Goal: Task Accomplishment & Management: Manage account settings

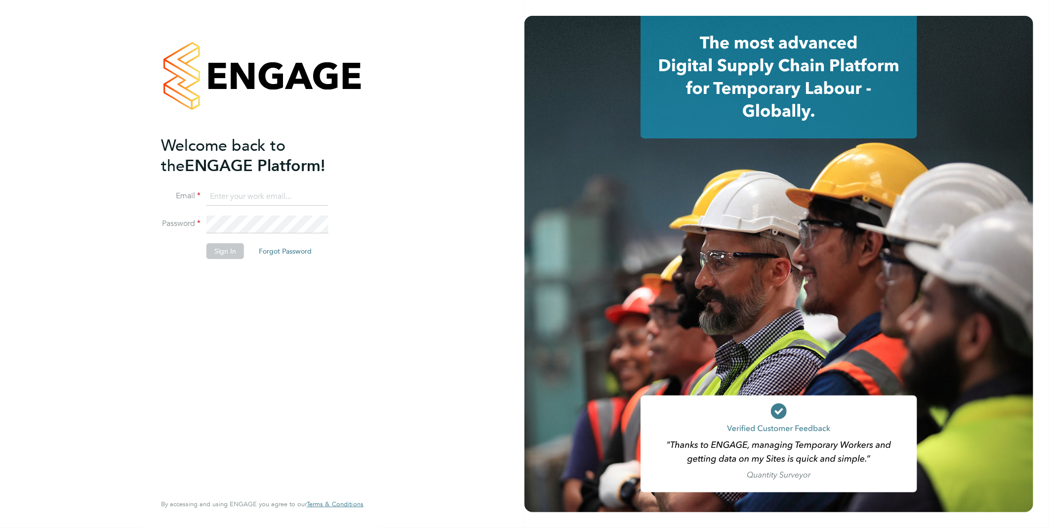
type input "Samantha.briggs@rtcgroupplc.co.uk"
click at [234, 251] on button "Sign In" at bounding box center [226, 251] width 38 height 16
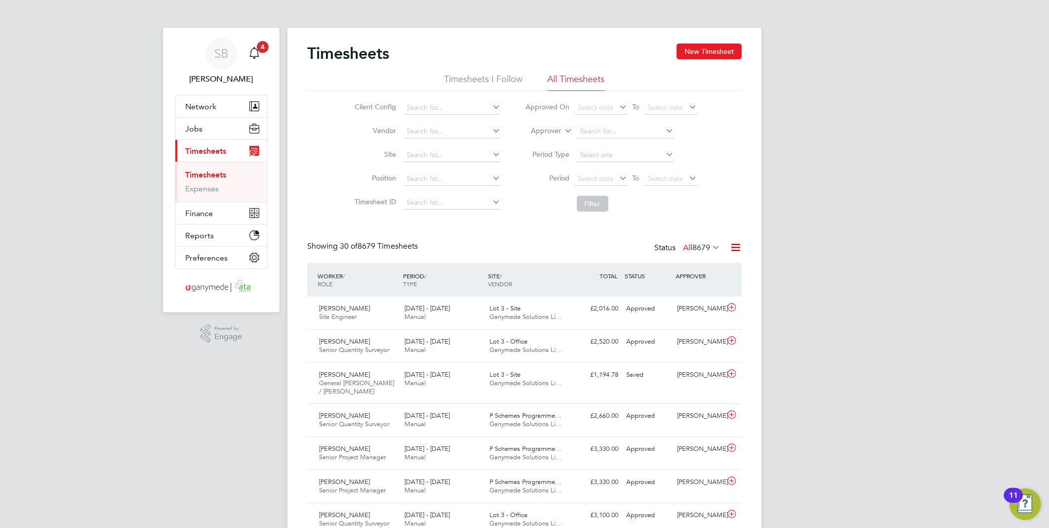
click at [551, 127] on label "Approver" at bounding box center [539, 131] width 44 height 10
click at [547, 139] on li "Worker" at bounding box center [537, 142] width 49 height 13
click at [591, 131] on input at bounding box center [625, 132] width 97 height 14
click at [593, 141] on li "Paul Clough" at bounding box center [637, 144] width 122 height 13
type input "Paul Clough"
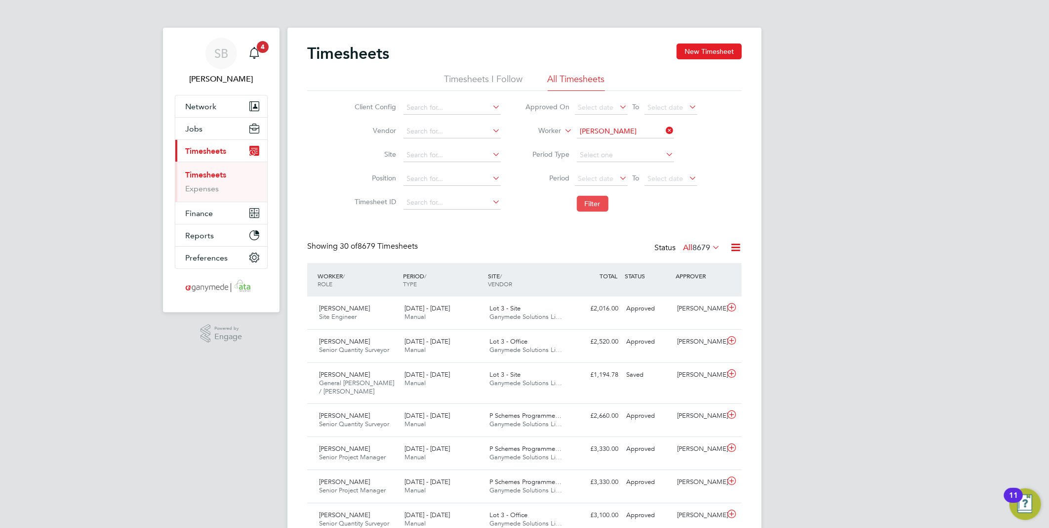
click at [596, 196] on li "Filter" at bounding box center [611, 204] width 197 height 26
click at [595, 199] on button "Filter" at bounding box center [593, 204] width 32 height 16
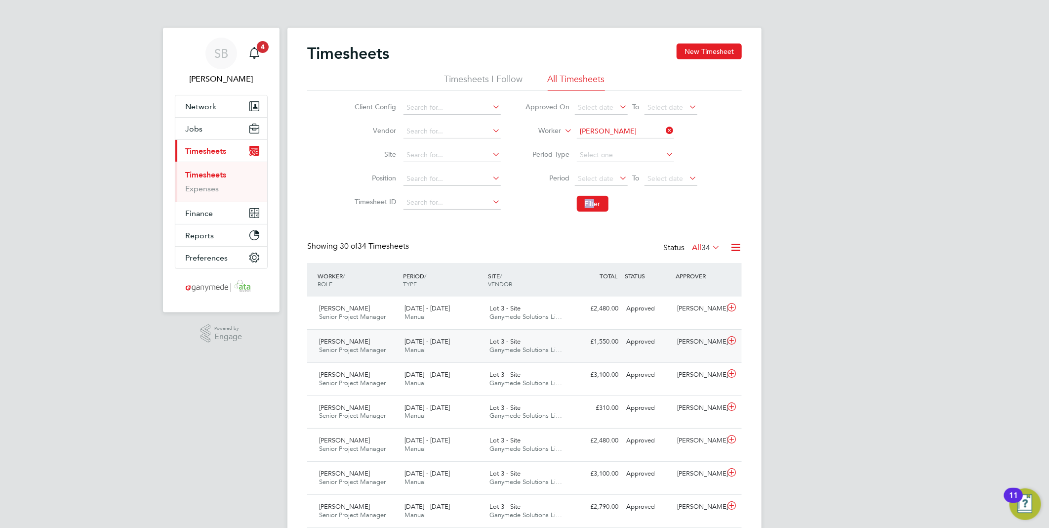
click at [727, 341] on icon at bounding box center [732, 340] width 12 height 8
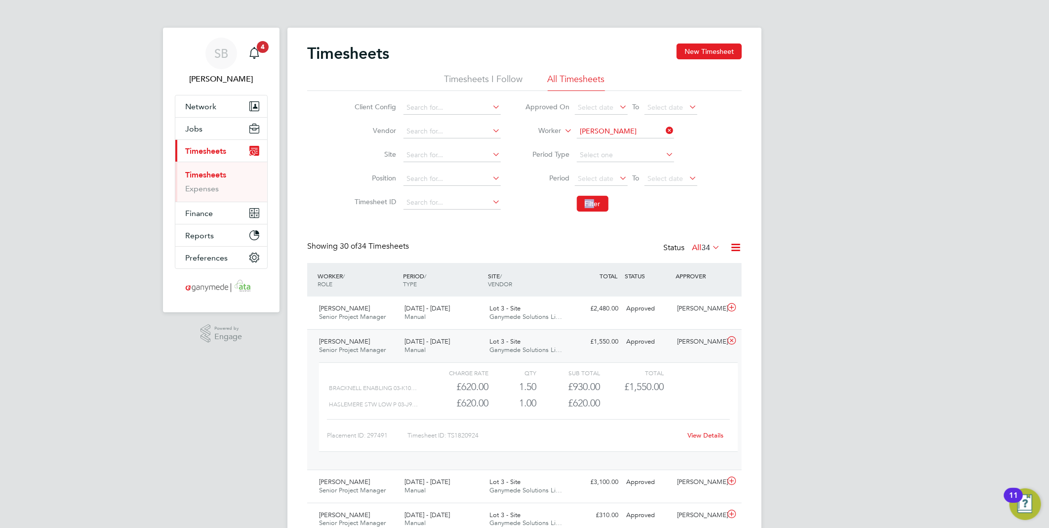
click at [707, 433] on link "View Details" at bounding box center [706, 435] width 36 height 8
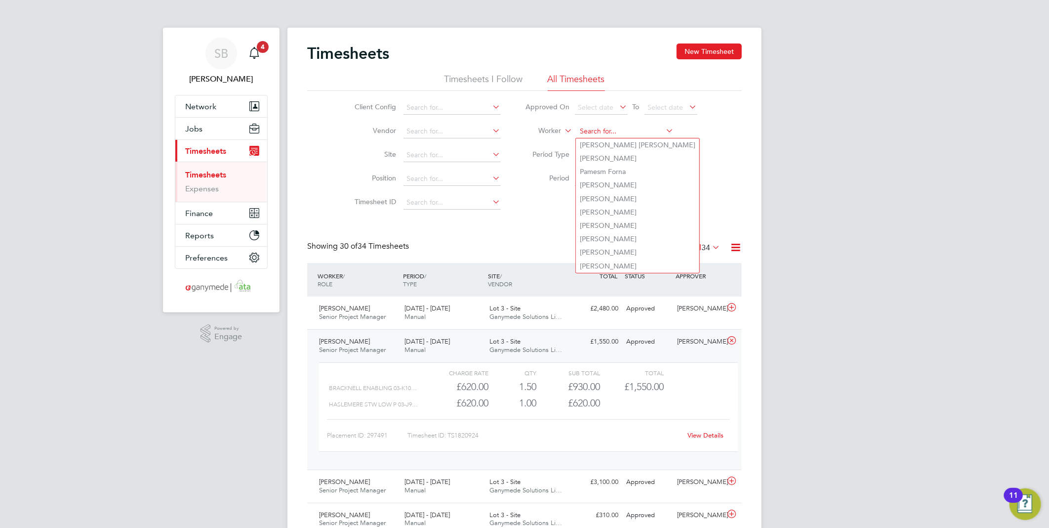
click at [601, 125] on input at bounding box center [625, 132] width 97 height 14
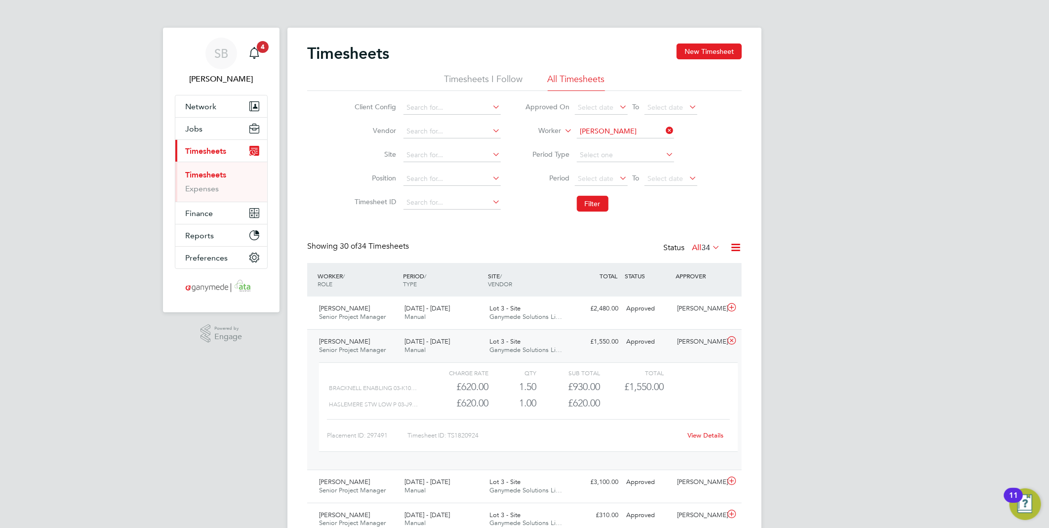
click at [637, 140] on li "Daniel Barnes" at bounding box center [637, 144] width 122 height 13
type input "Daniel Barnes"
click at [595, 203] on button "Filter" at bounding box center [593, 204] width 32 height 16
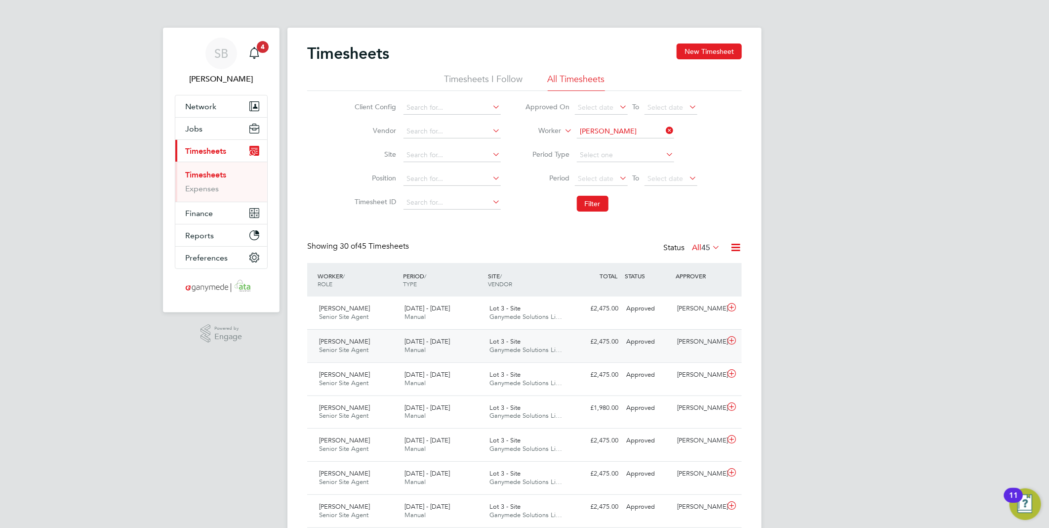
click at [731, 338] on icon at bounding box center [732, 340] width 12 height 8
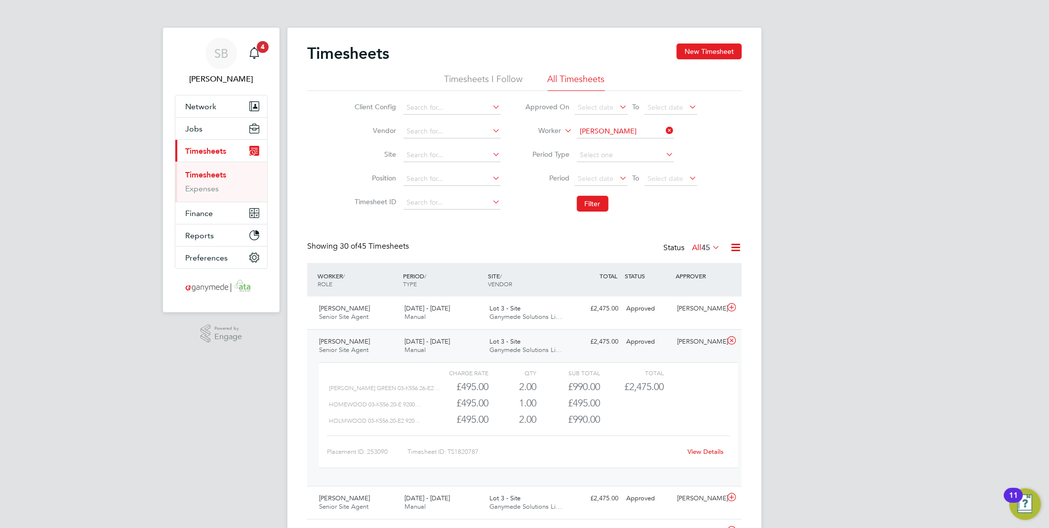
click at [702, 452] on link "View Details" at bounding box center [706, 451] width 36 height 8
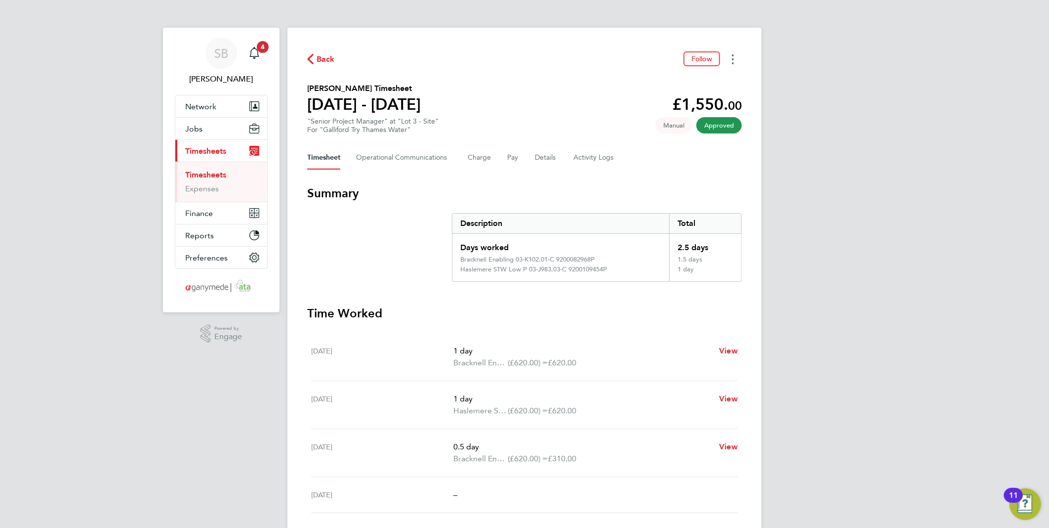
click at [735, 63] on button "Timesheets Menu" at bounding box center [733, 58] width 18 height 15
click at [704, 82] on link "Download timesheet" at bounding box center [683, 81] width 119 height 20
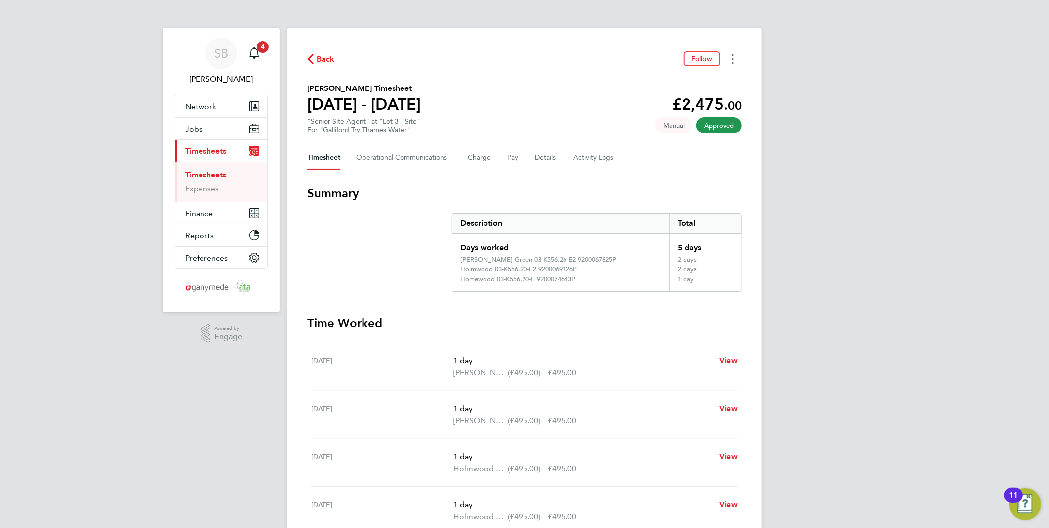
click at [735, 59] on button "Timesheets Menu" at bounding box center [733, 58] width 18 height 15
click at [702, 80] on link "Download timesheet" at bounding box center [683, 81] width 119 height 20
